Goal: Navigation & Orientation: Find specific page/section

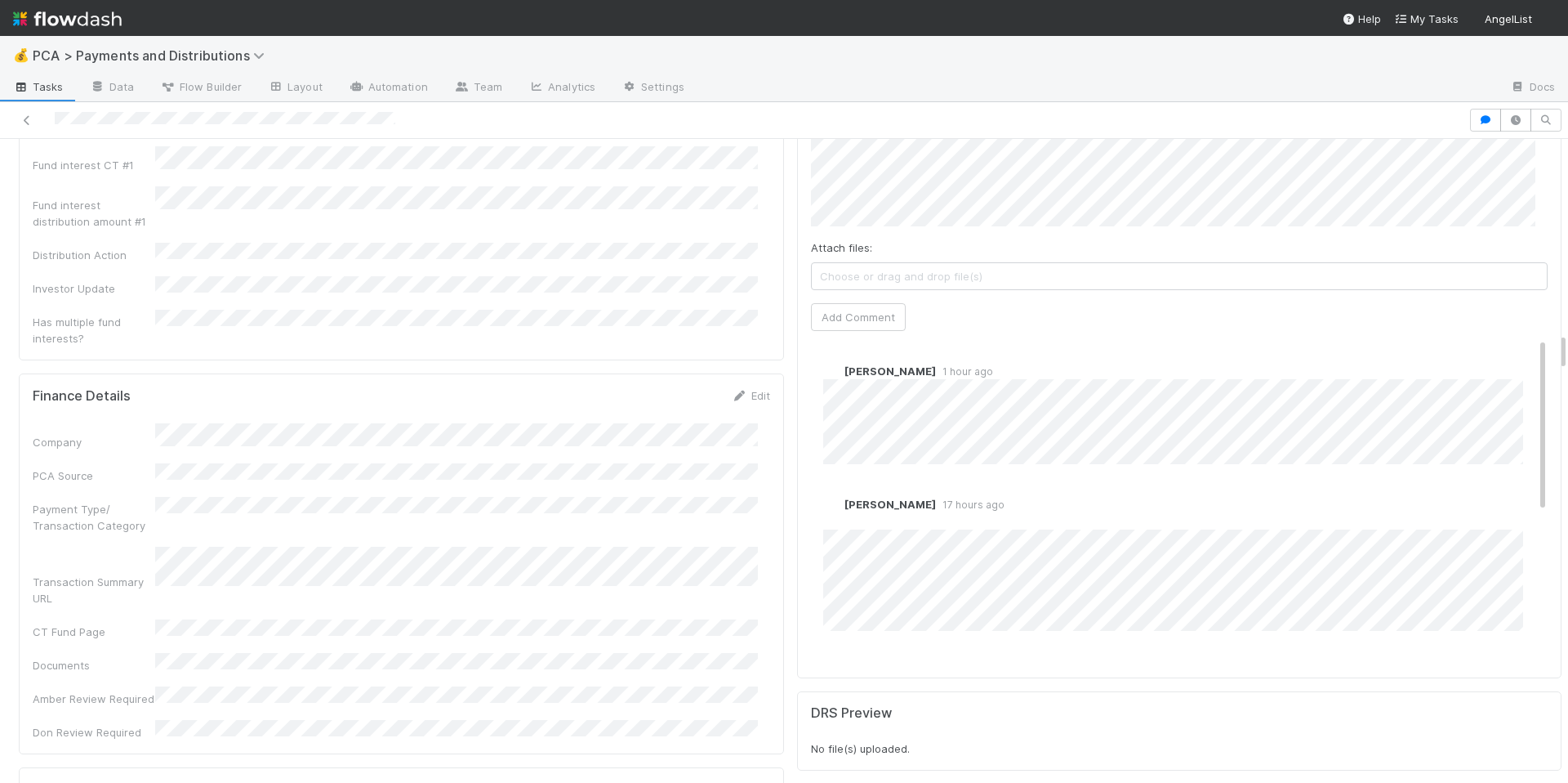
scroll to position [3292, 0]
click at [481, 525] on div "Finance Details Edit Company PCA Source Payment Type/ Transaction Category Tran…" at bounding box center [401, 572] width 765 height 381
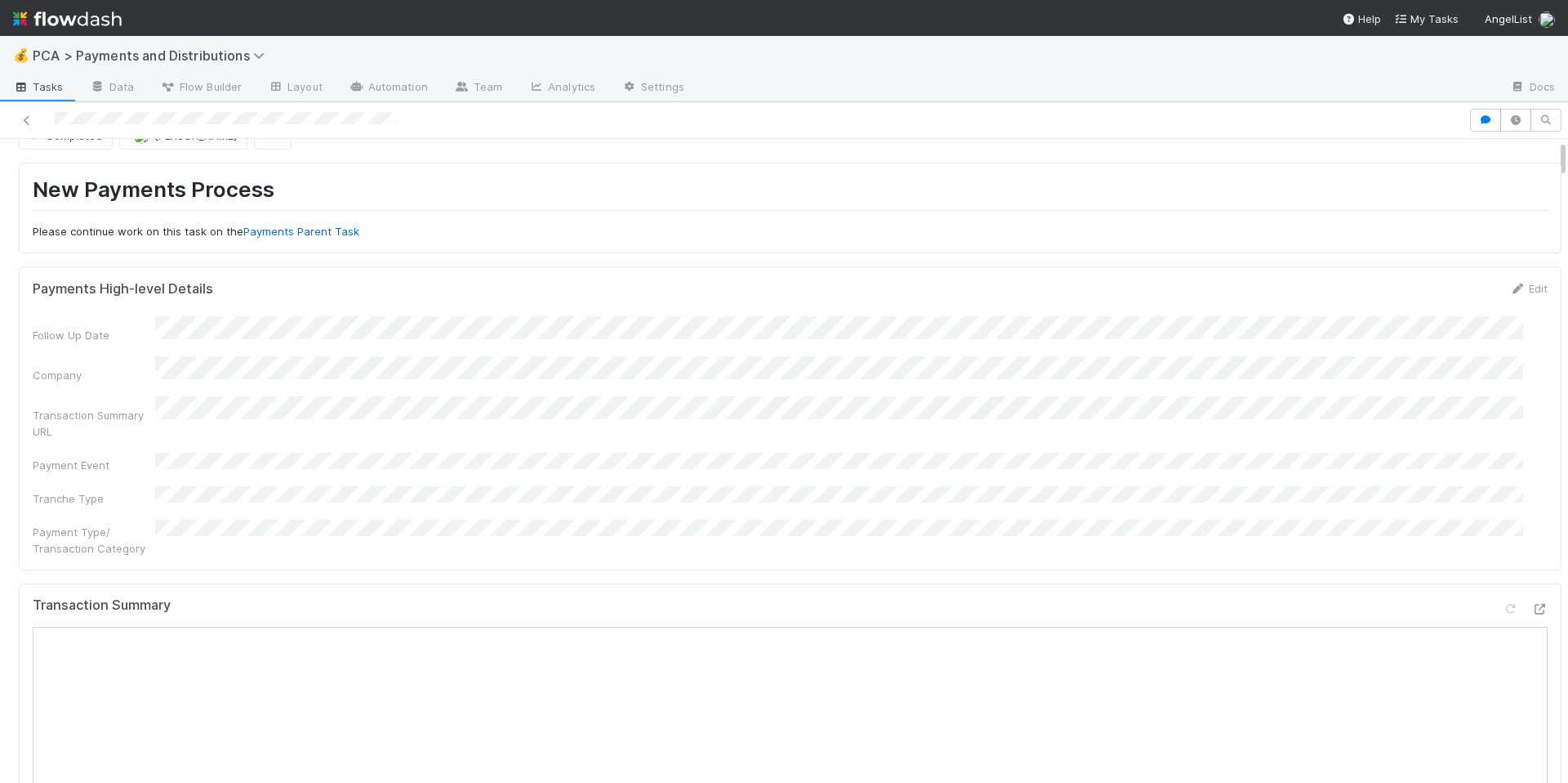
scroll to position [0, 0]
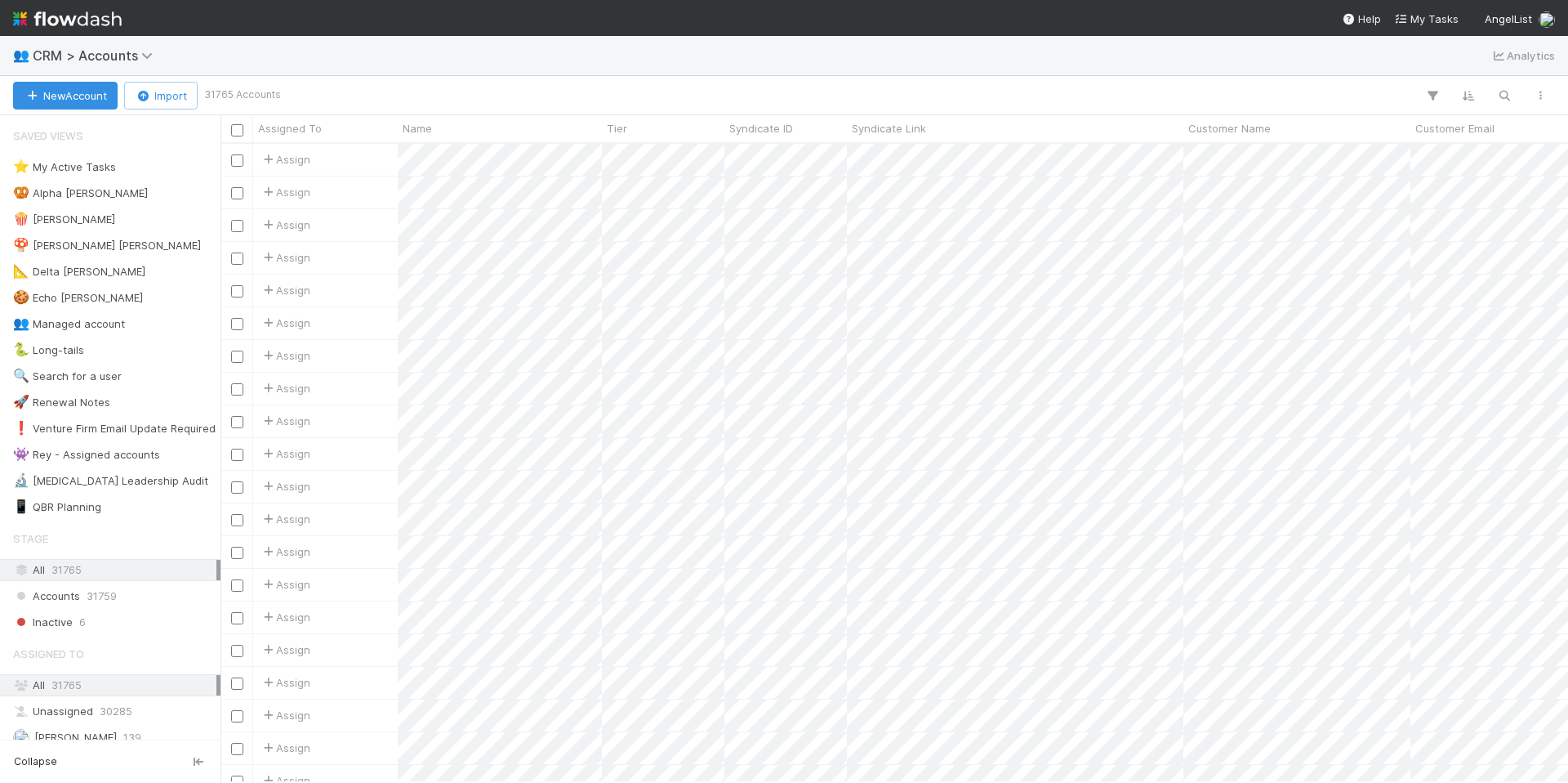
scroll to position [626, 1336]
click at [1506, 98] on icon "button" at bounding box center [1504, 95] width 17 height 15
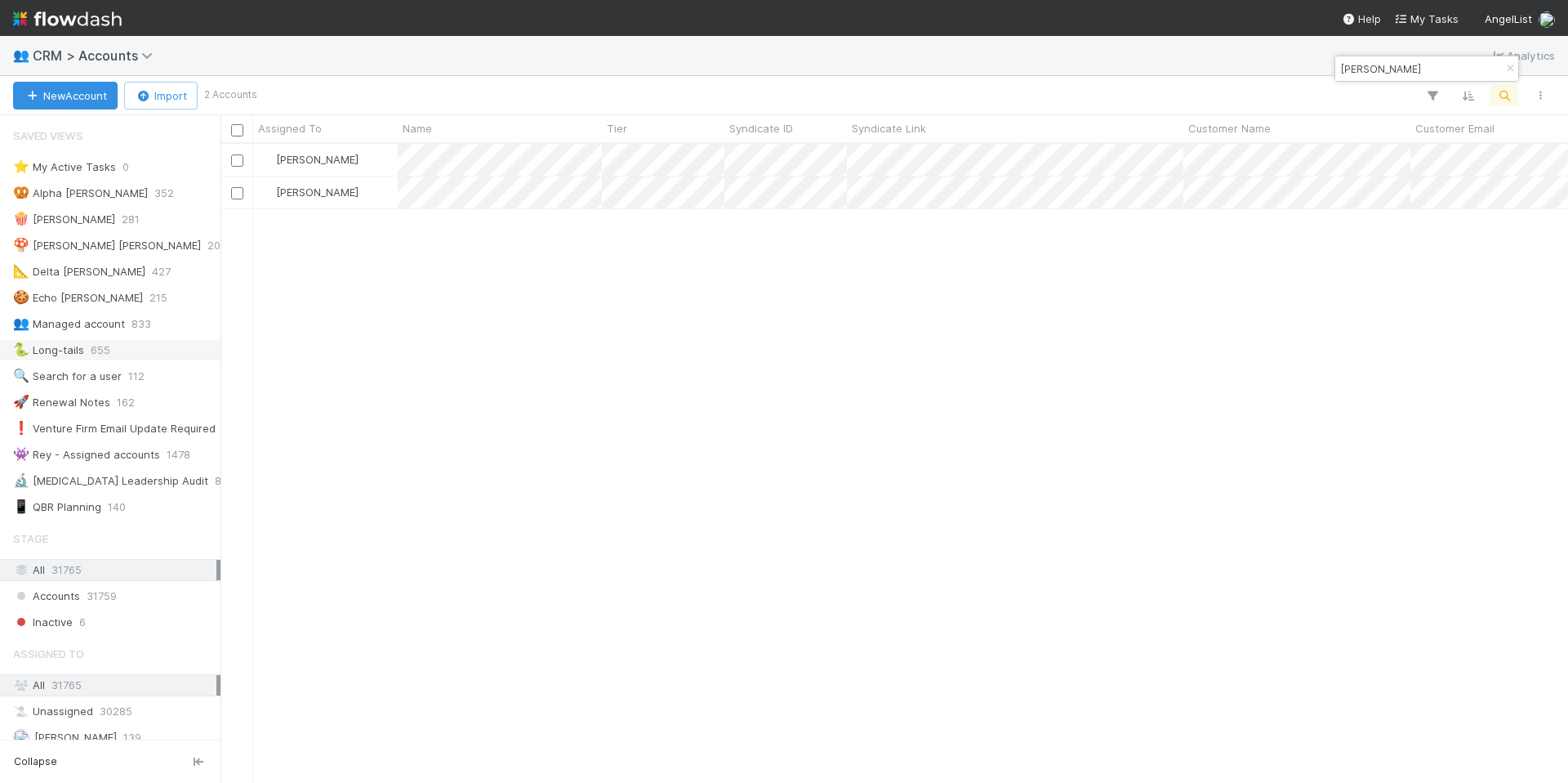
type input "Mohith Mothukuri"
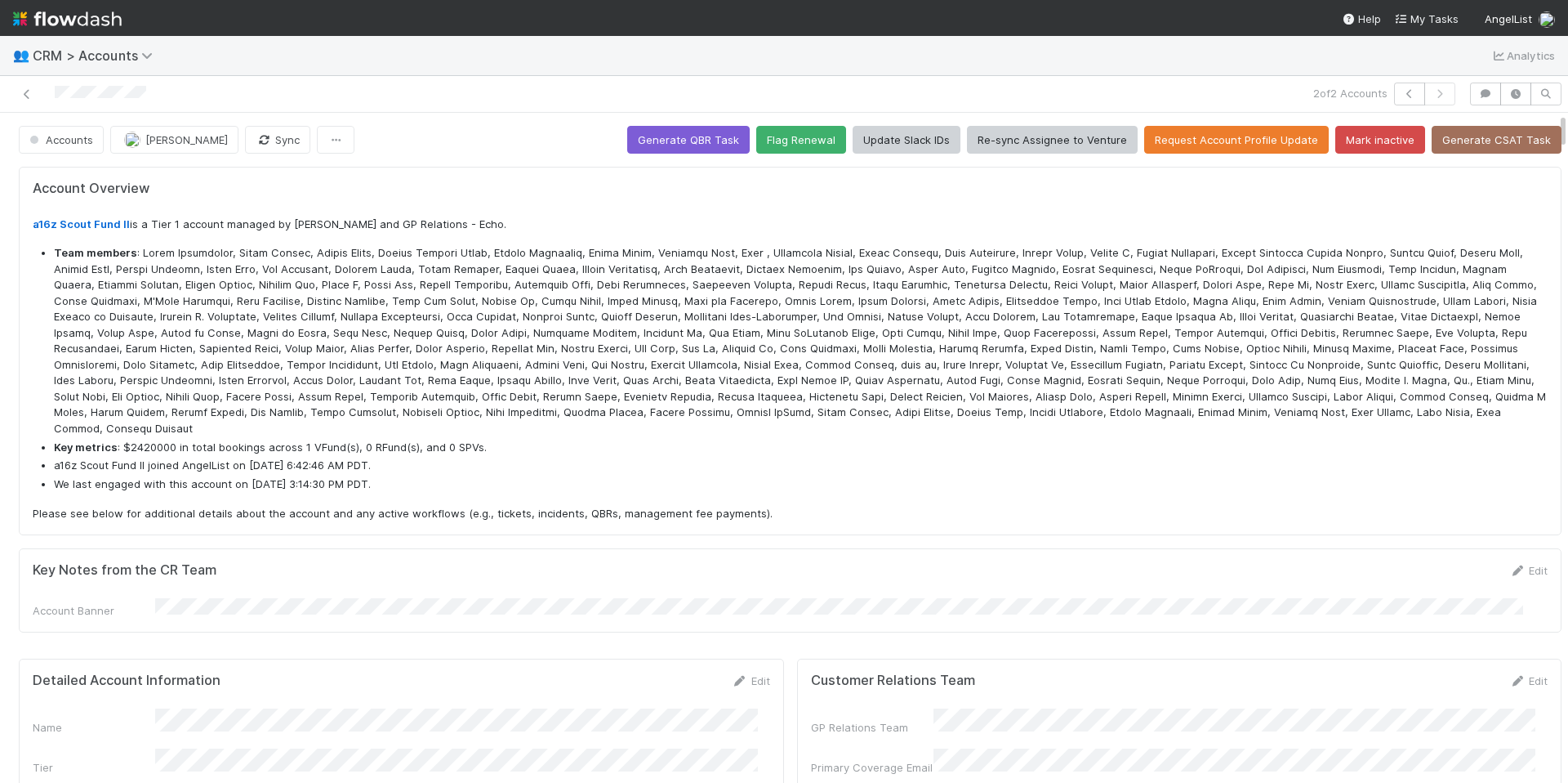
scroll to position [320, 706]
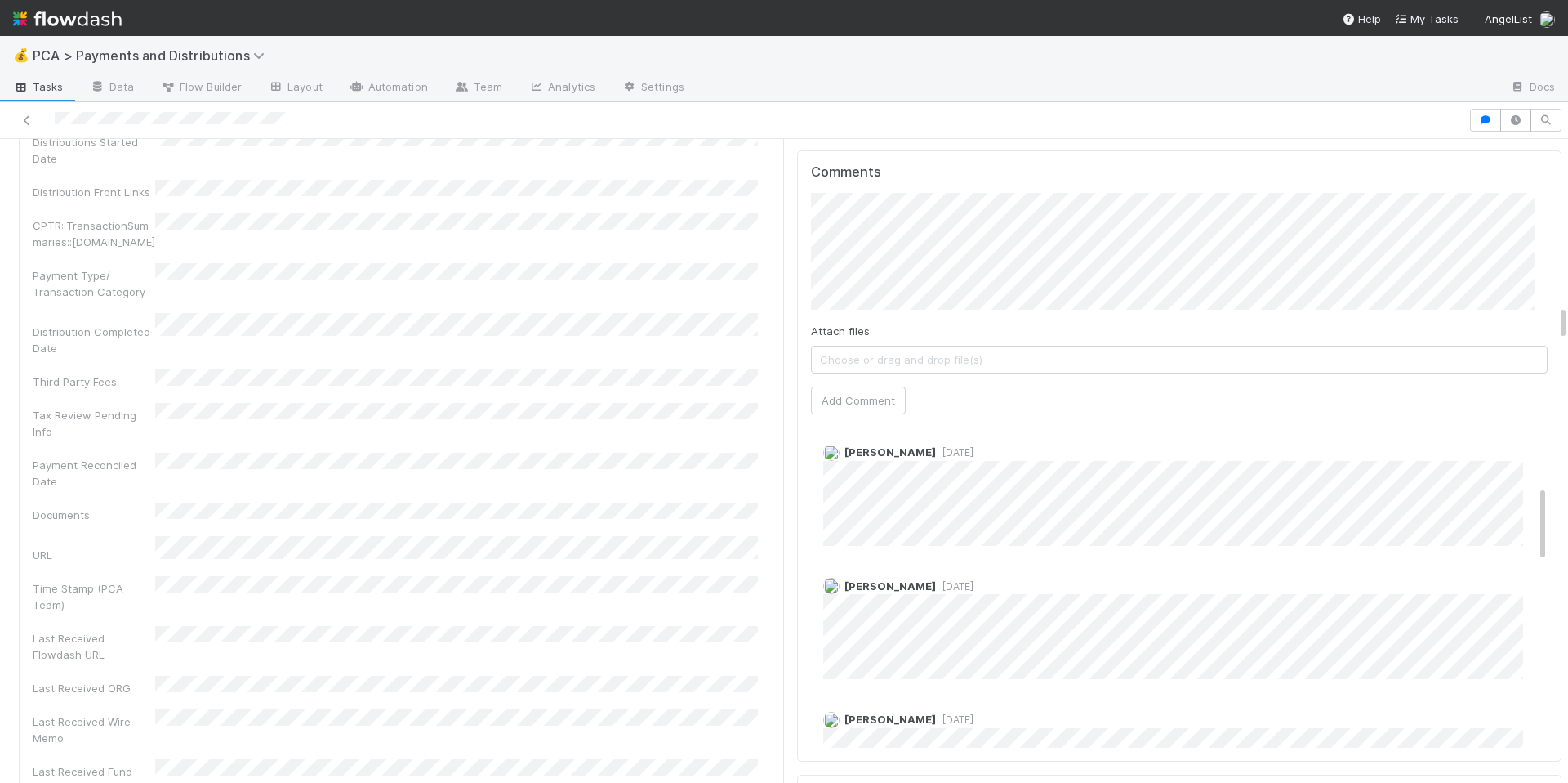
scroll to position [411, 0]
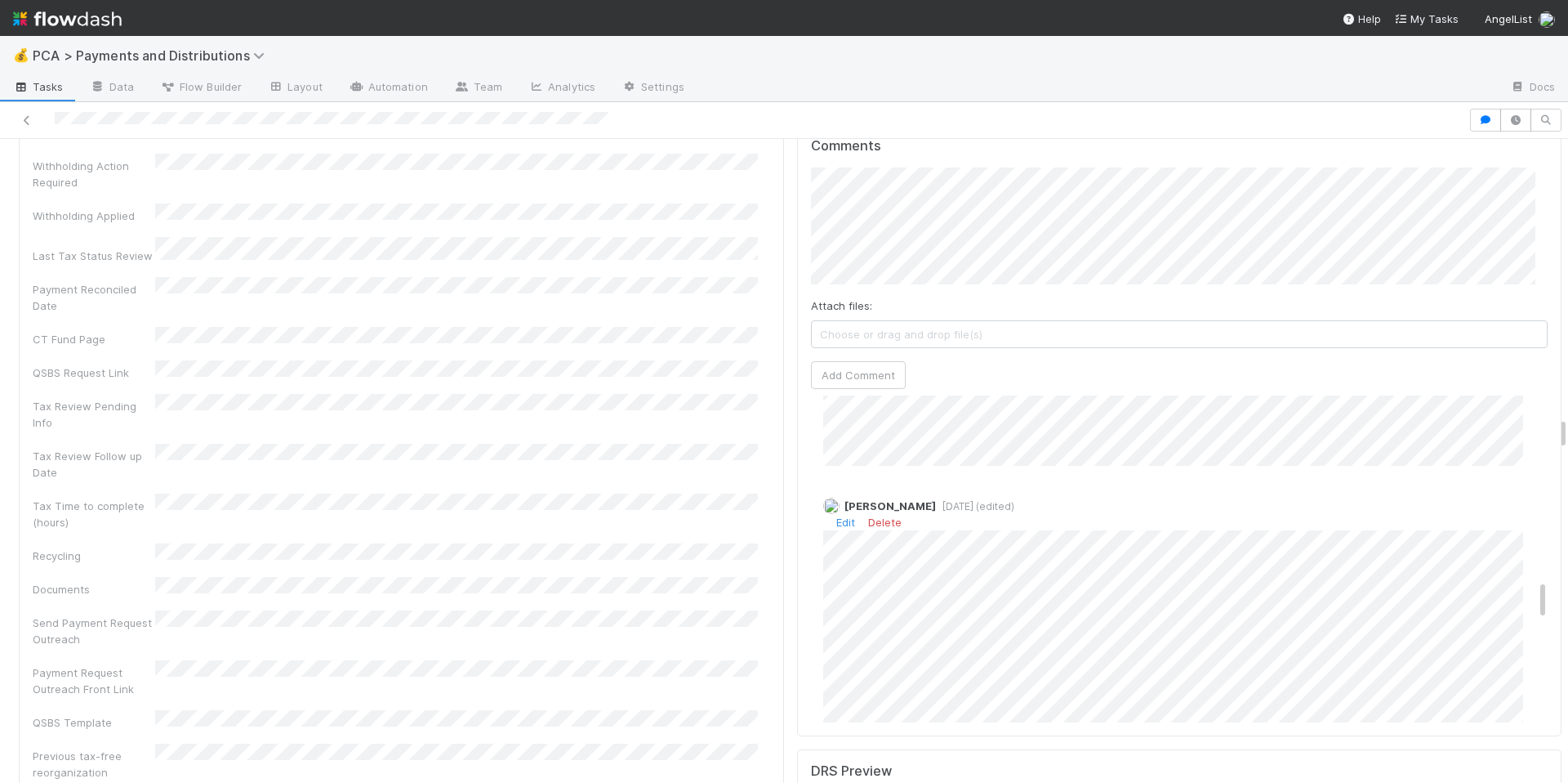
scroll to position [1336, 0]
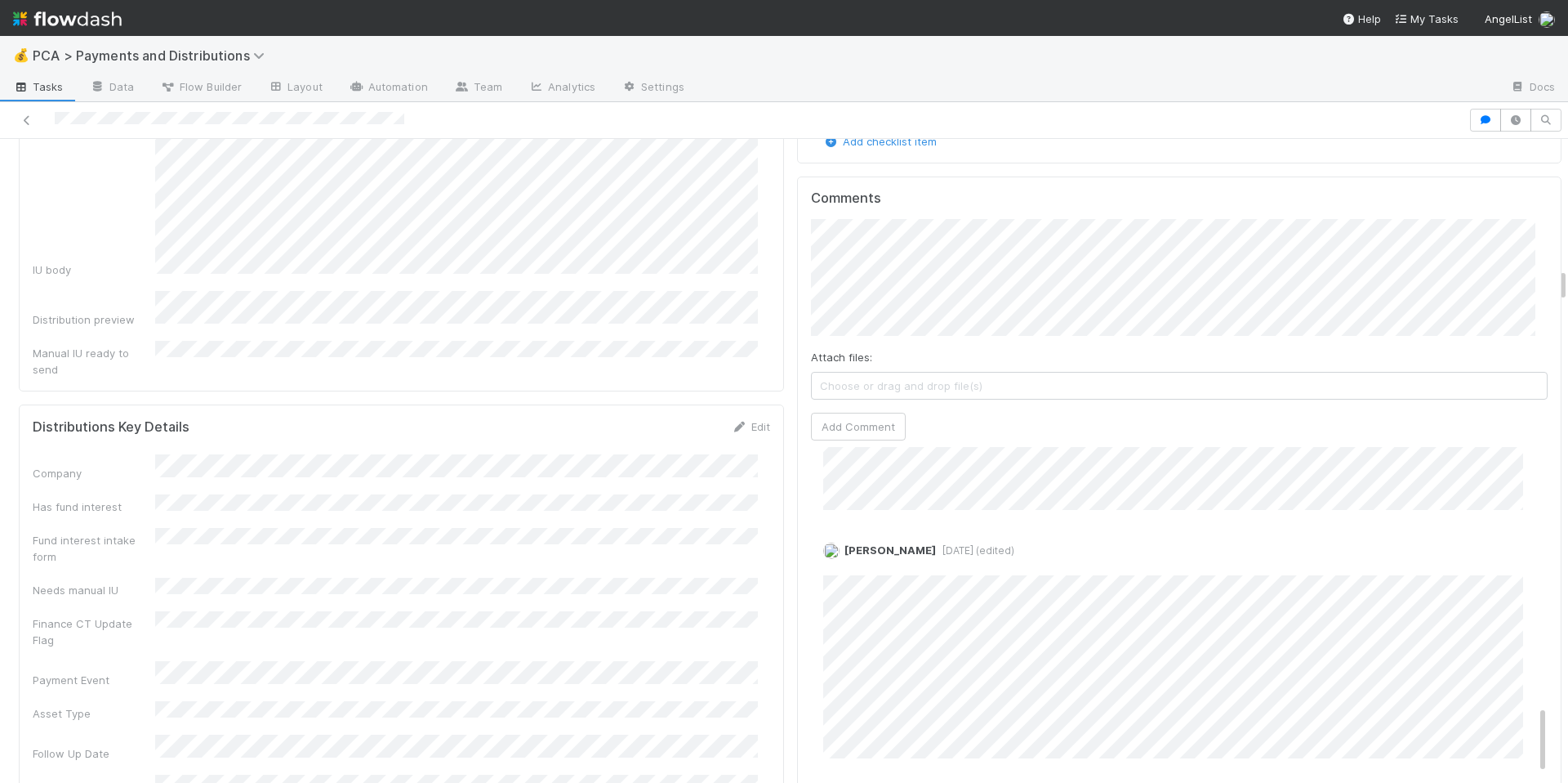
scroll to position [2443, 0]
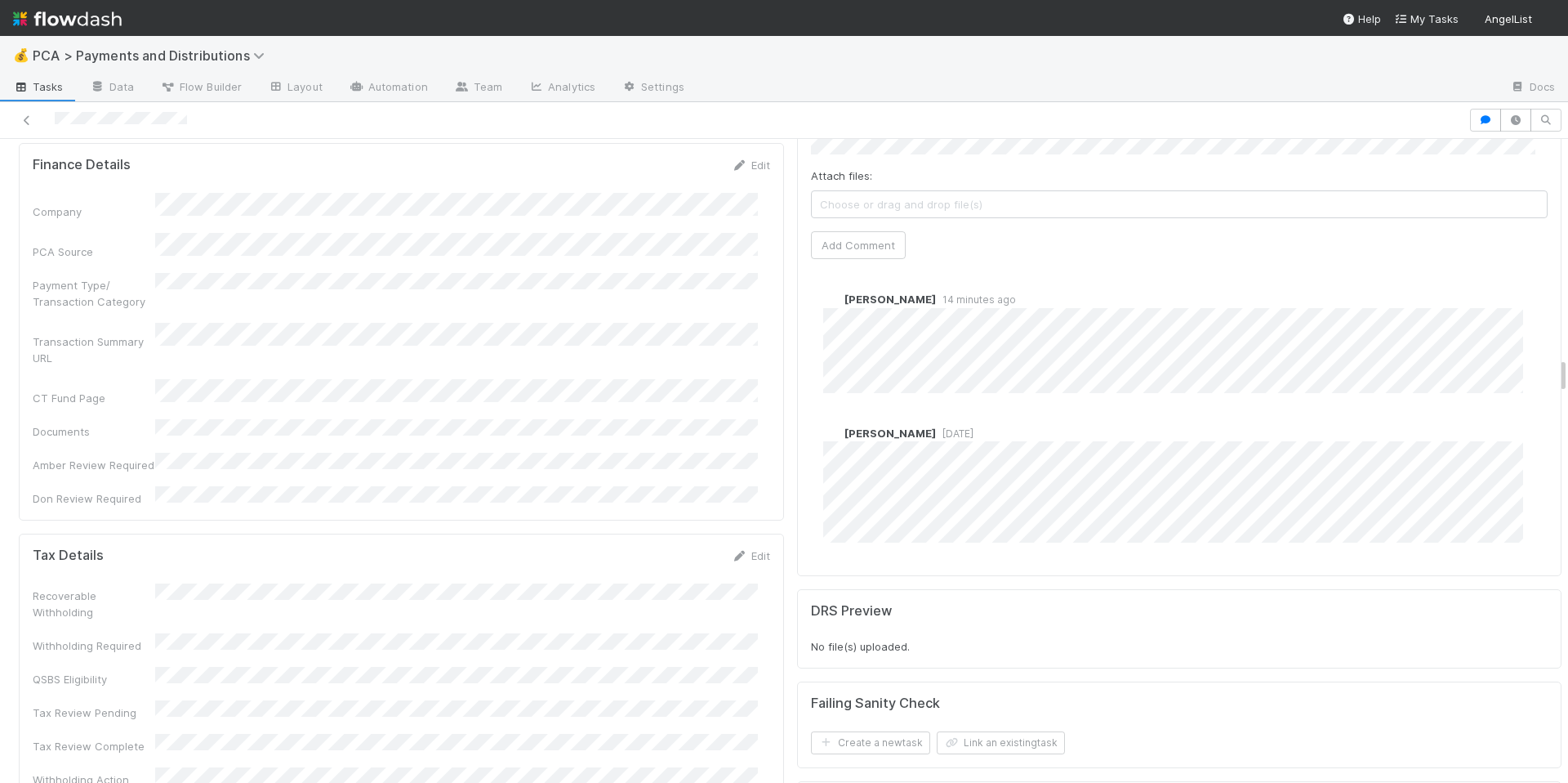
scroll to position [3828, 0]
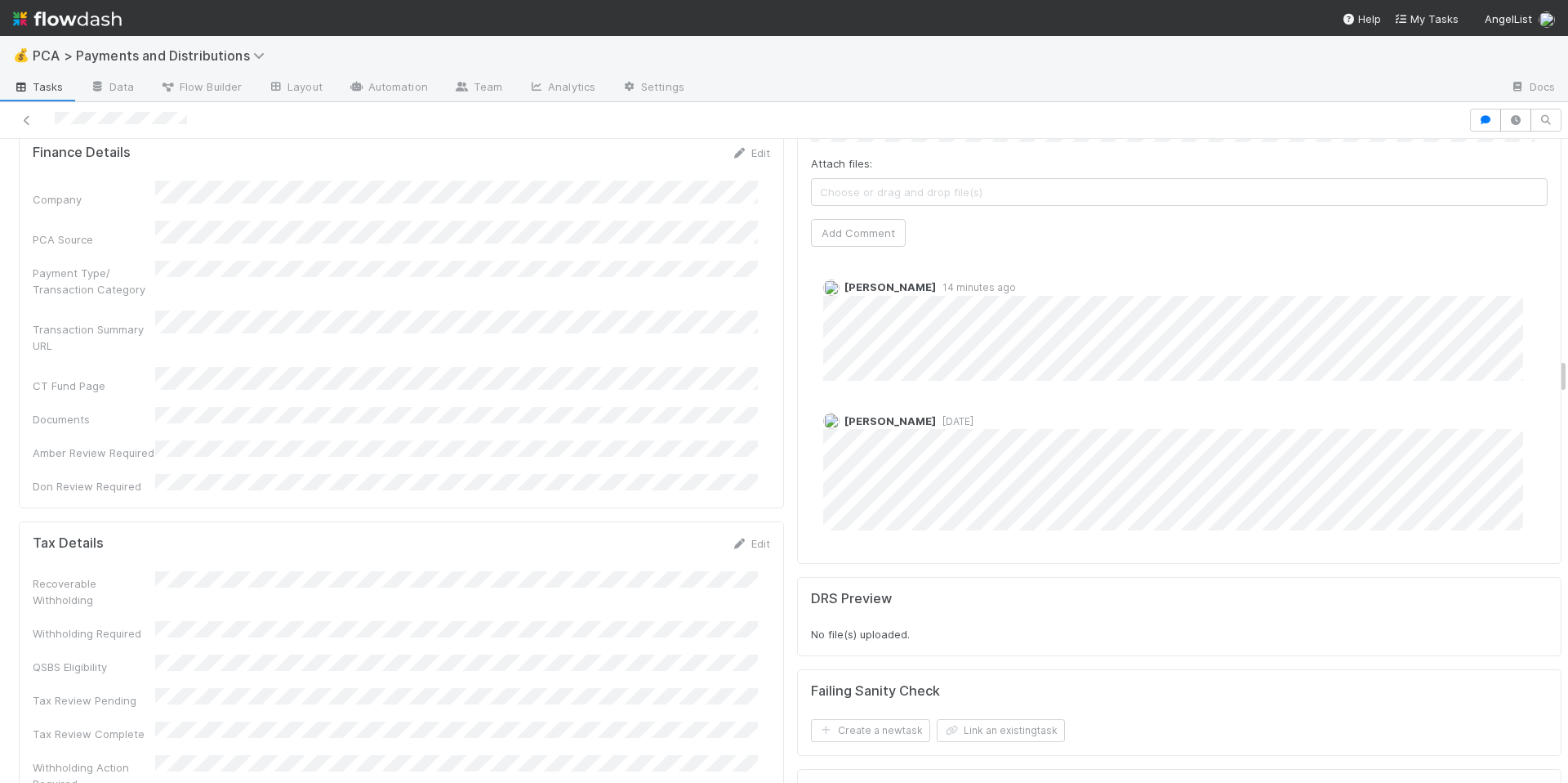
drag, startPoint x: 636, startPoint y: 296, endPoint x: 626, endPoint y: 297, distance: 10.0
click at [635, 296] on div "Company PCA Source Payment Type/ Transaction Category Transaction Summary URL C…" at bounding box center [401, 337] width 738 height 314
click at [544, 294] on div "Company PCA Source Payment Type/ Transaction Category Transaction Summary URL C…" at bounding box center [401, 337] width 738 height 314
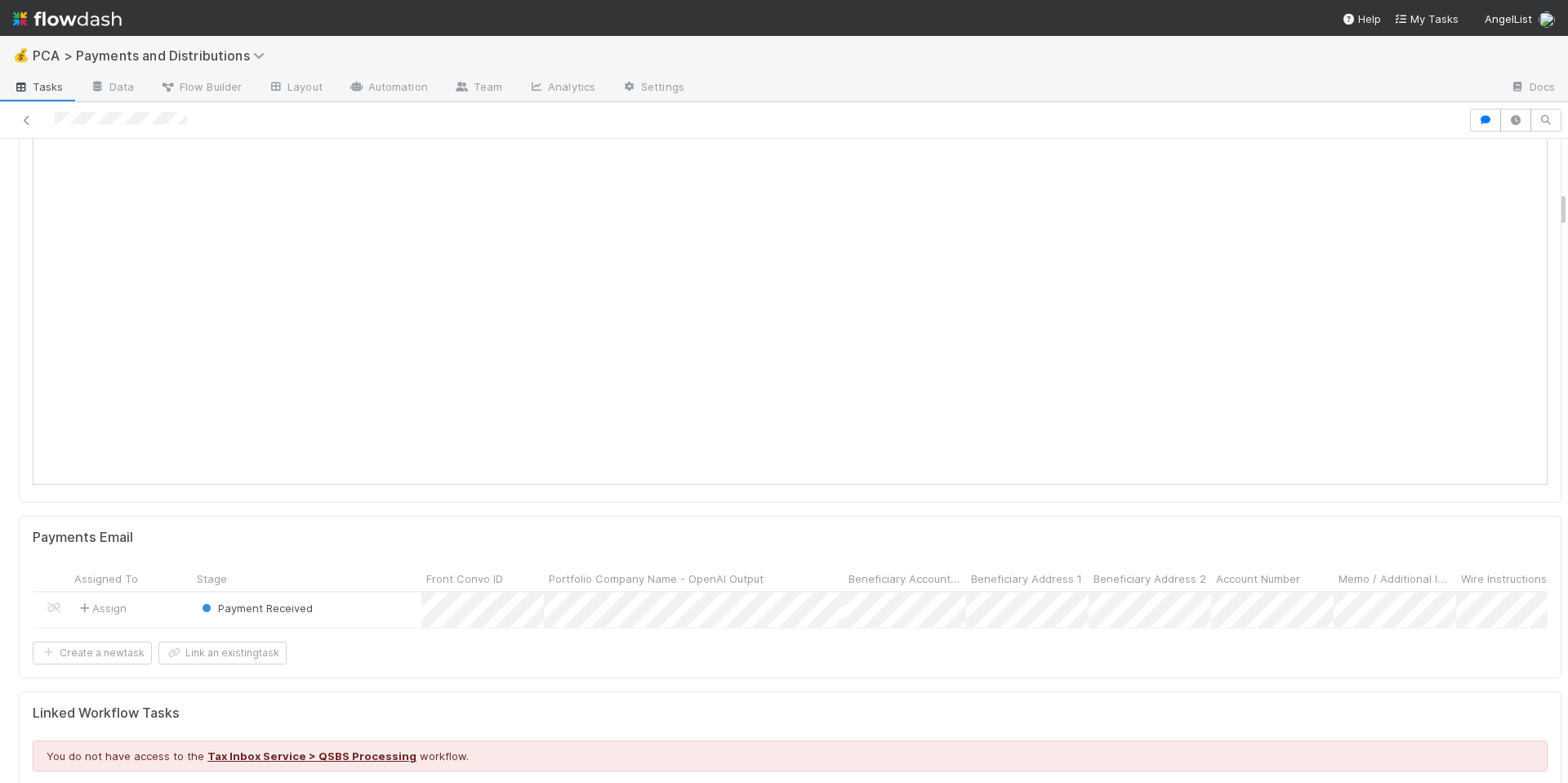
scroll to position [348, 0]
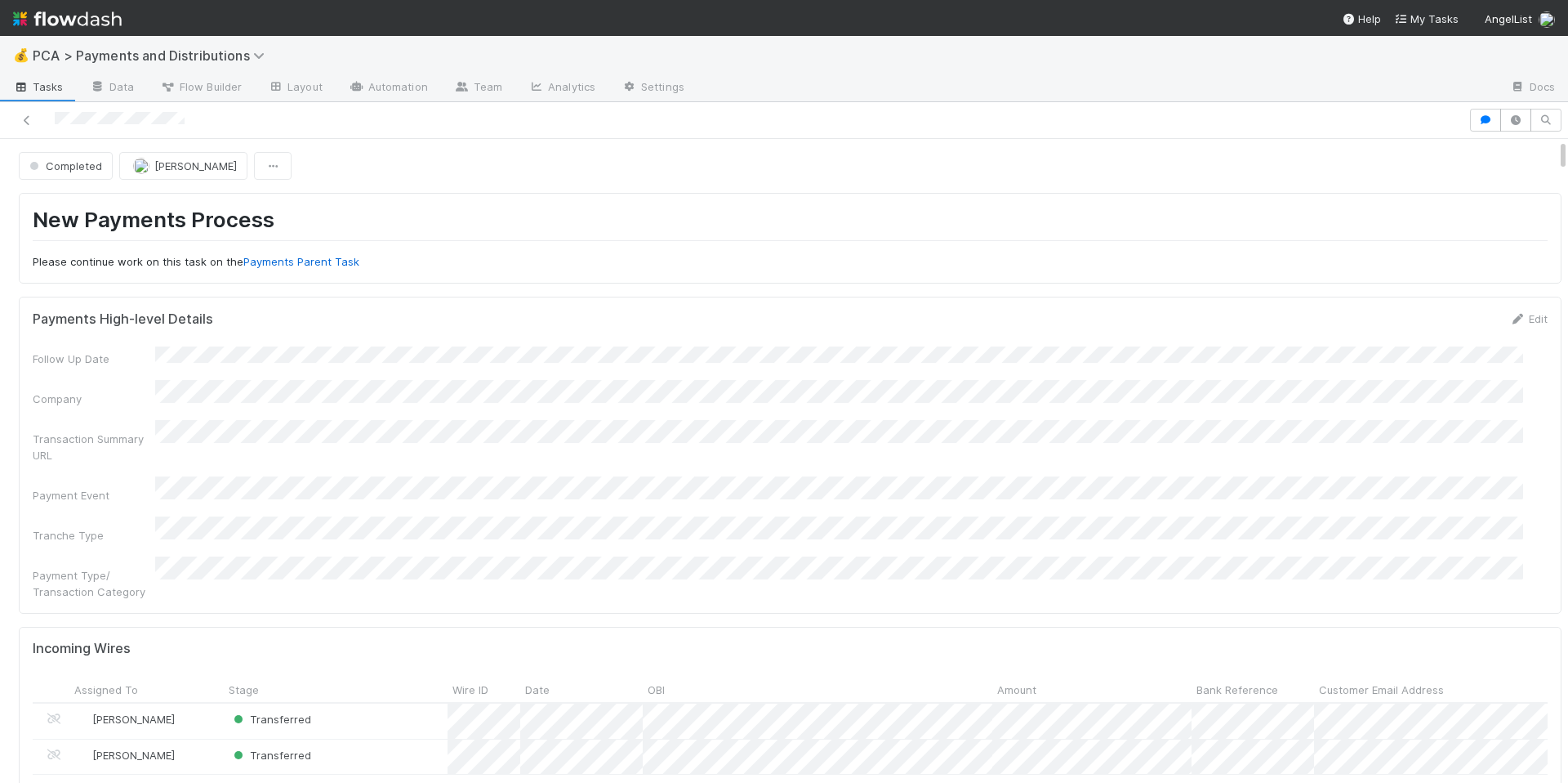
click at [1001, 218] on h1 "New Payments Process" at bounding box center [790, 223] width 1515 height 33
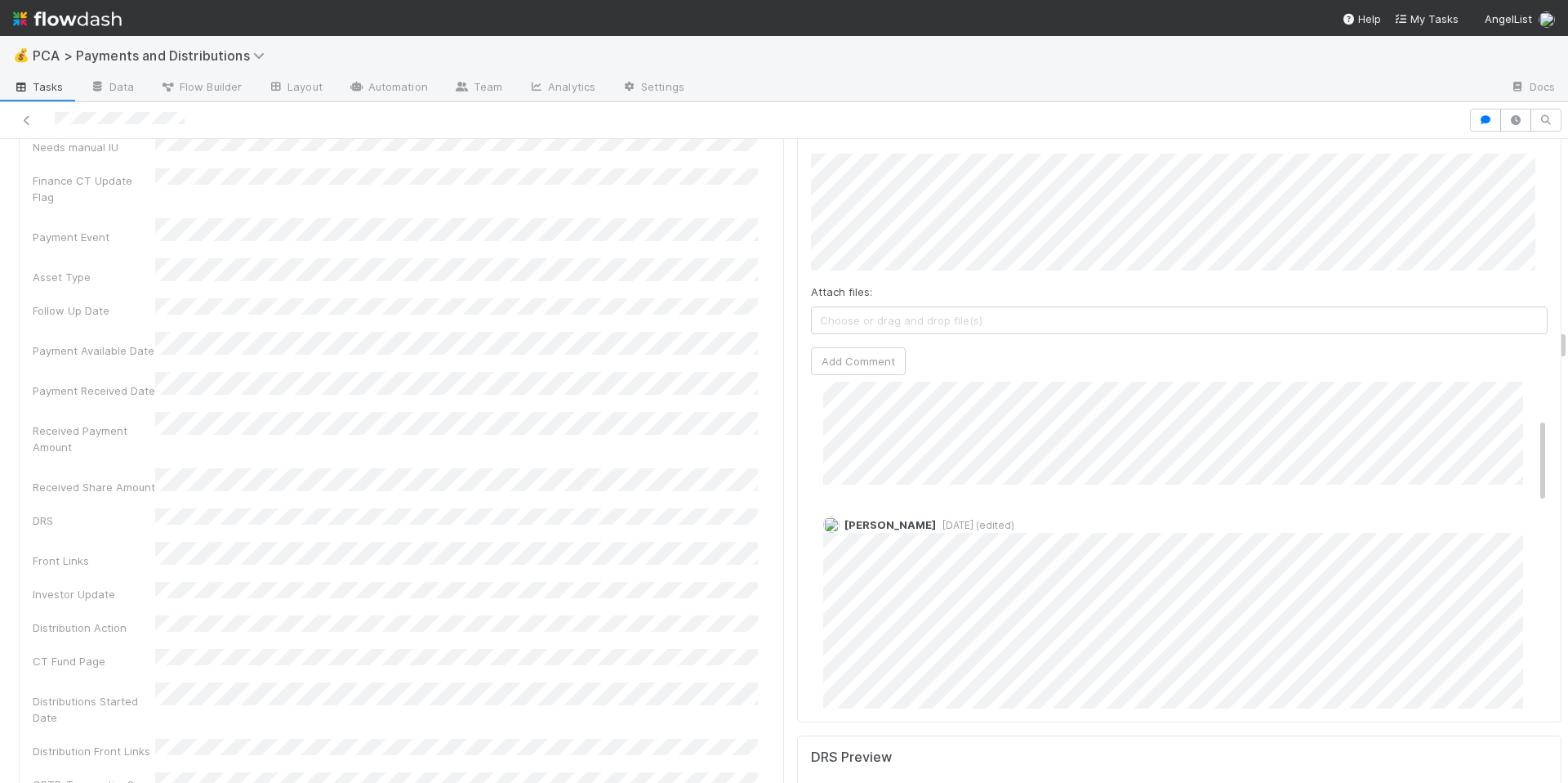
scroll to position [140, 0]
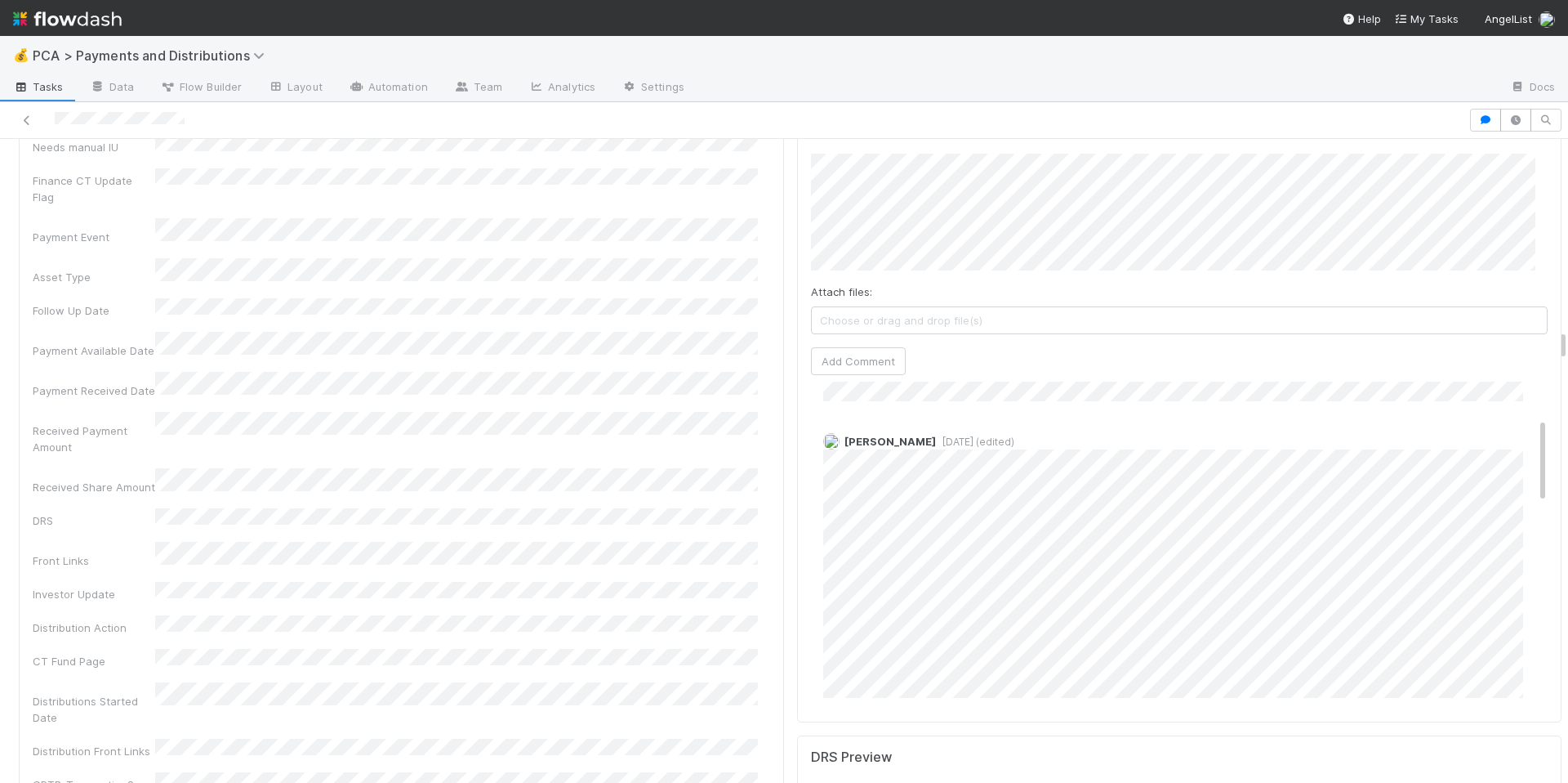
click at [665, 361] on div "Company Has fund interest Fund interest intake form Needs manual IU Finance CT …" at bounding box center [401, 748] width 738 height 1473
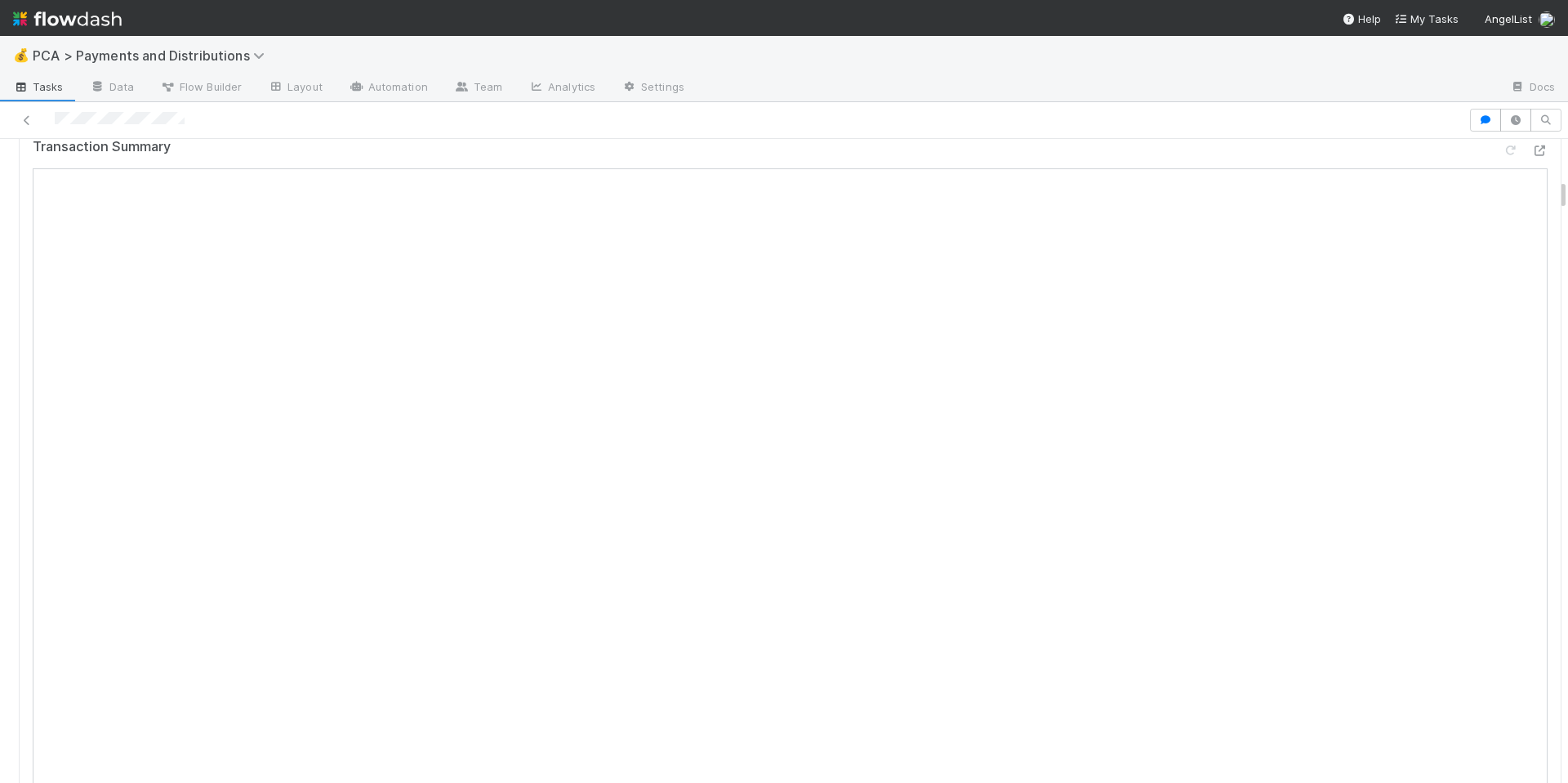
scroll to position [801, 0]
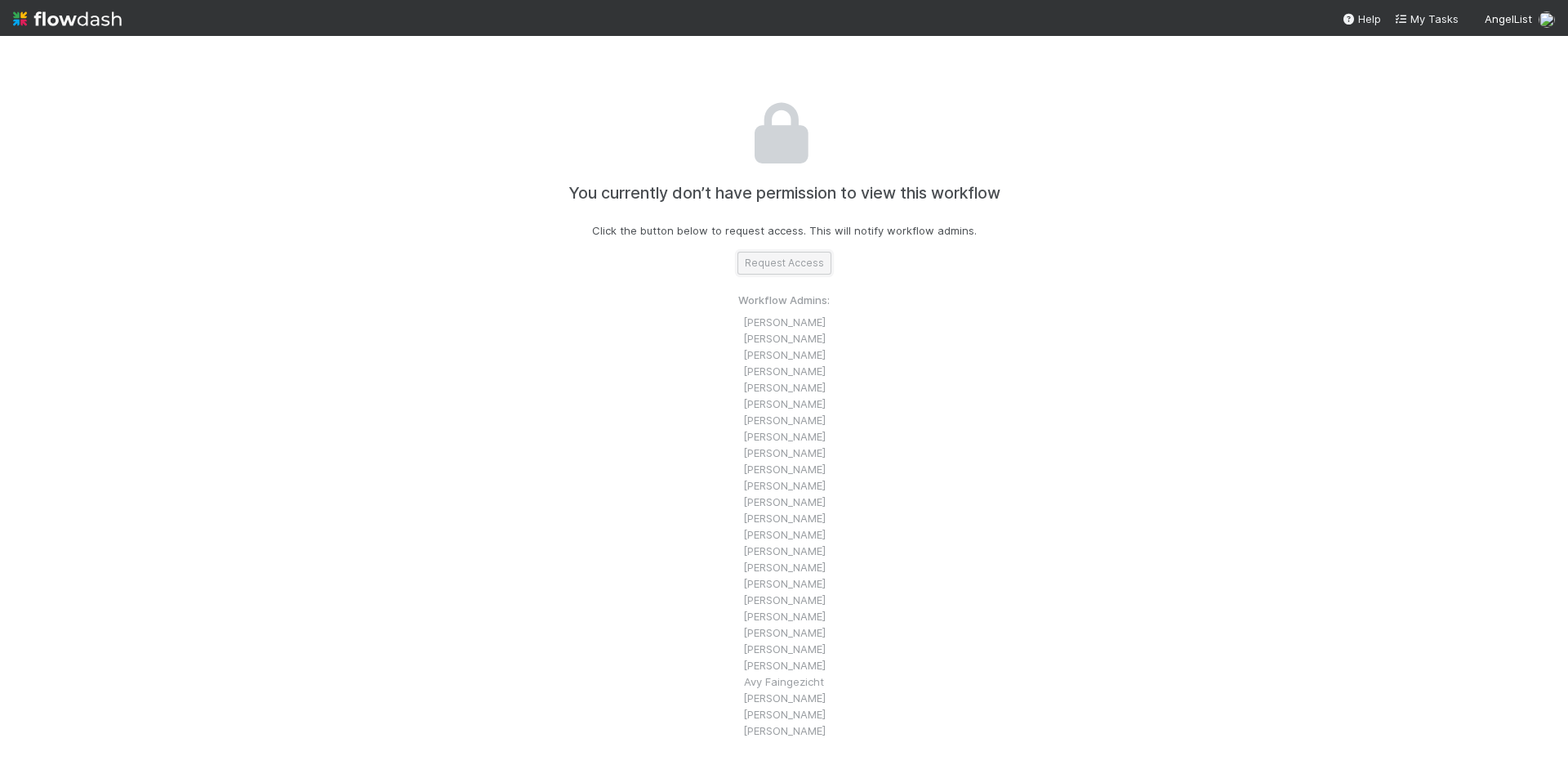
click at [800, 261] on button "Request Access" at bounding box center [784, 263] width 94 height 23
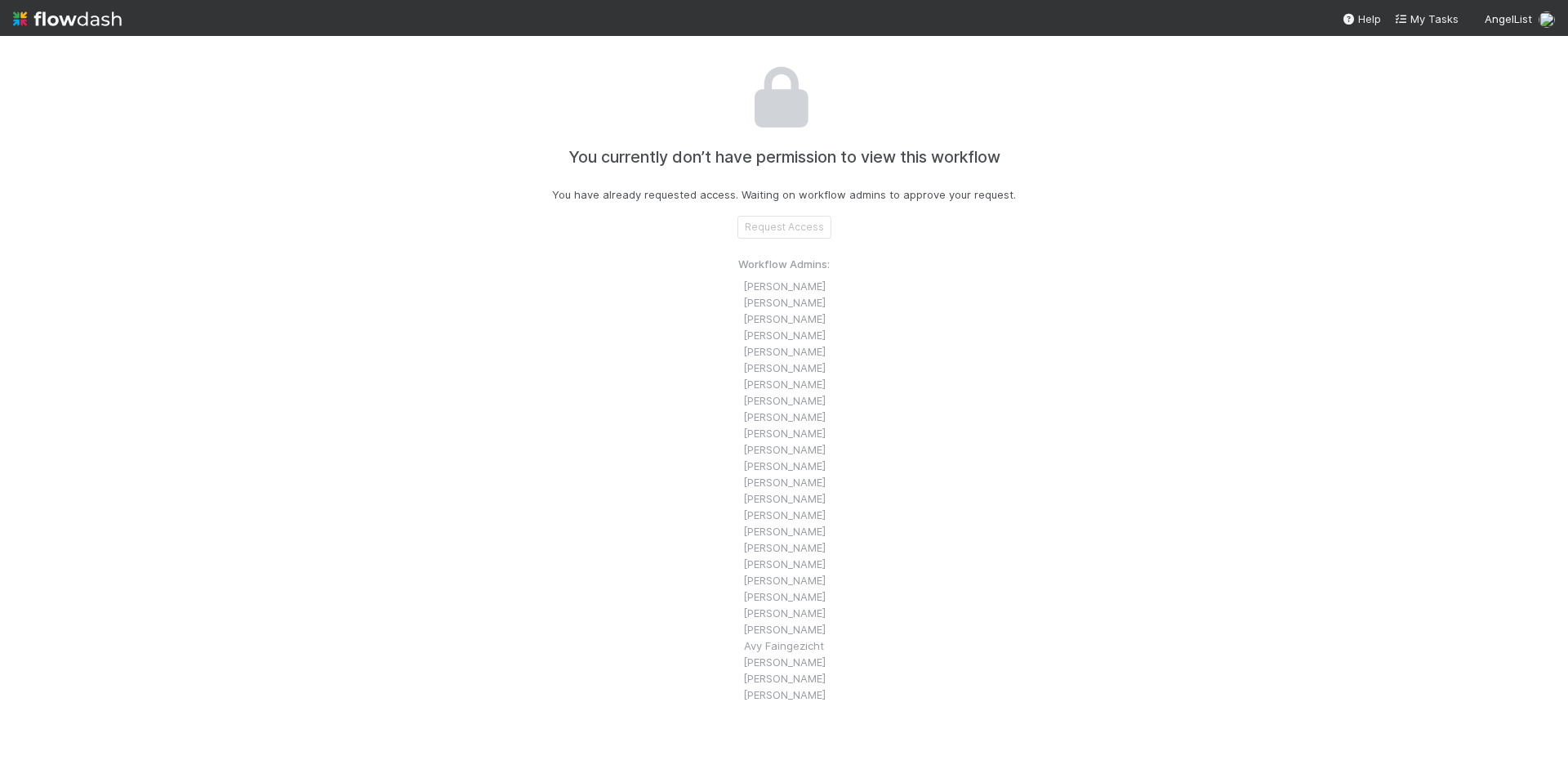
click at [777, 281] on li "Enrique Torres" at bounding box center [784, 286] width 91 height 17
click at [792, 346] on li "Andrea Tidrow" at bounding box center [784, 351] width 91 height 17
click at [772, 405] on li "Alix Hashagen" at bounding box center [784, 401] width 91 height 17
click at [773, 596] on li "Giang Nguyen" at bounding box center [784, 596] width 91 height 17
click at [789, 688] on li "Bob Hagemann" at bounding box center [784, 694] width 91 height 17
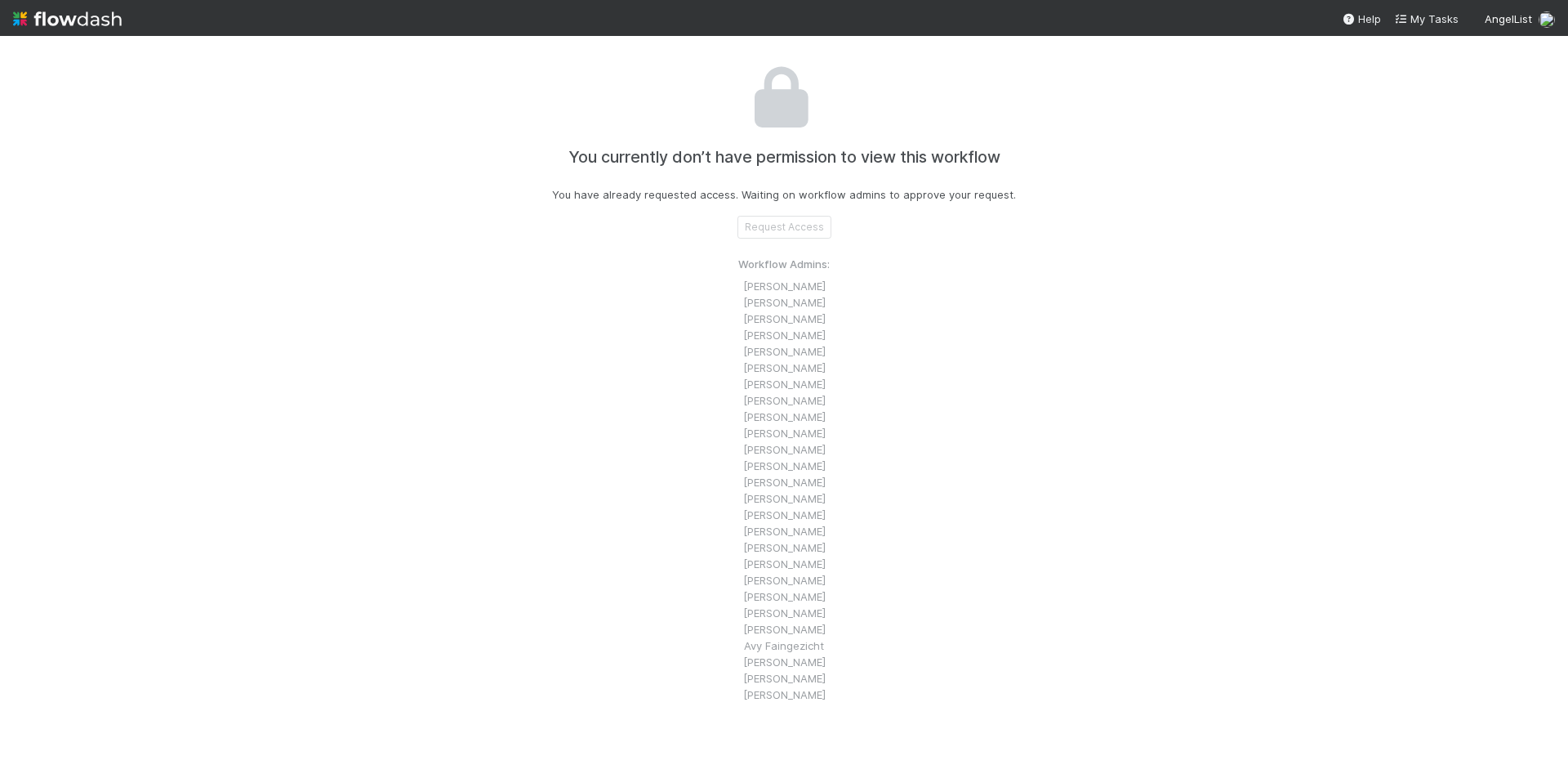
click at [787, 696] on li "Bob Hagemann" at bounding box center [784, 694] width 91 height 17
click at [800, 695] on li "Bob Hagemann" at bounding box center [784, 694] width 91 height 17
click at [887, 637] on div "You currently don’t have permission to view this workflow You have already requ…" at bounding box center [784, 392] width 907 height 783
